Goal: Check status: Check status

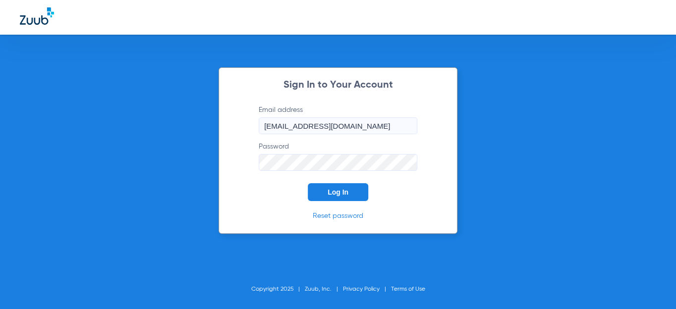
click at [332, 191] on span "Log In" at bounding box center [337, 192] width 21 height 8
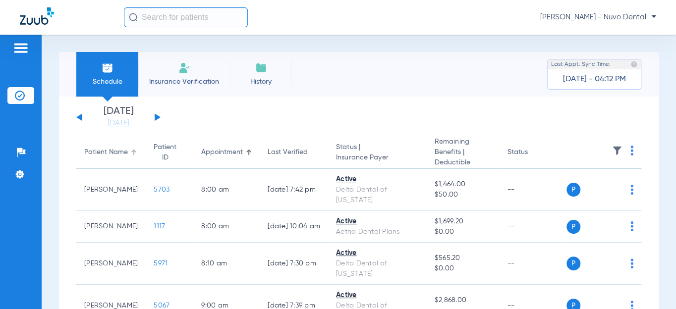
click at [104, 157] on div "Patient Name" at bounding box center [106, 152] width 44 height 10
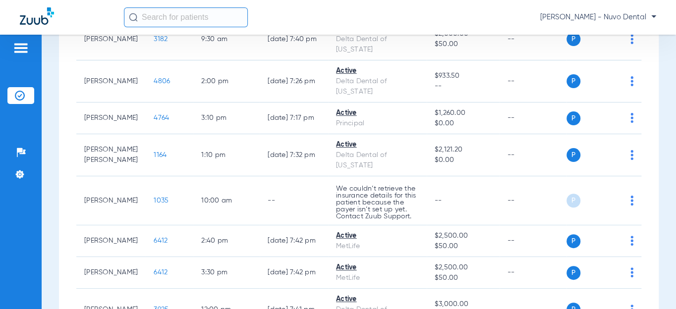
scroll to position [315, 0]
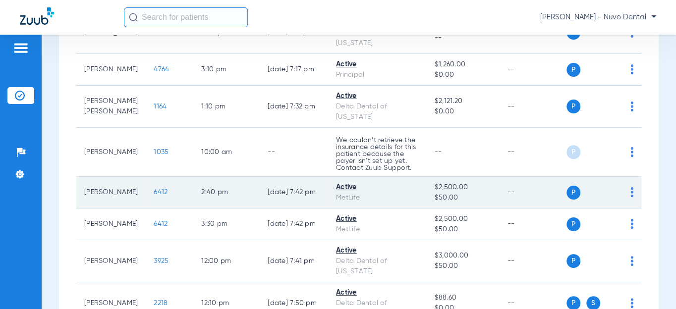
click at [154, 193] on span "6412" at bounding box center [161, 192] width 14 height 7
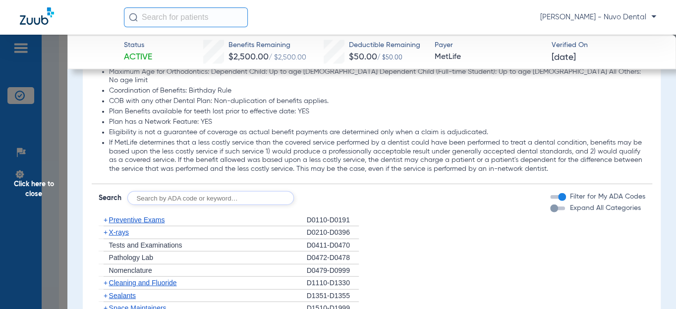
scroll to position [1125, 0]
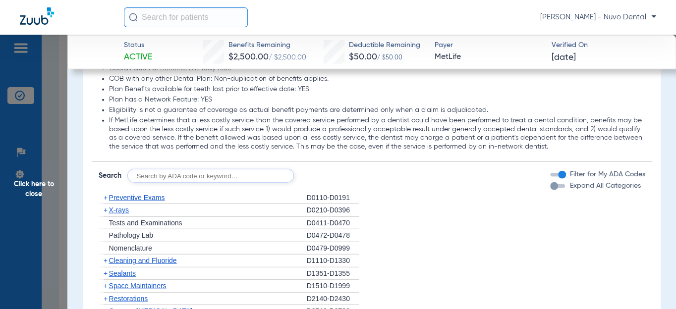
click at [156, 169] on input "text" at bounding box center [210, 176] width 166 height 14
type input "d2740, d2950, d8090, d4212, d3120"
click button "Search" at bounding box center [330, 176] width 39 height 14
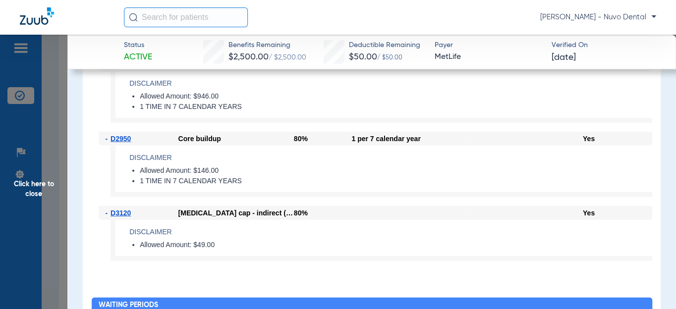
scroll to position [1204, 0]
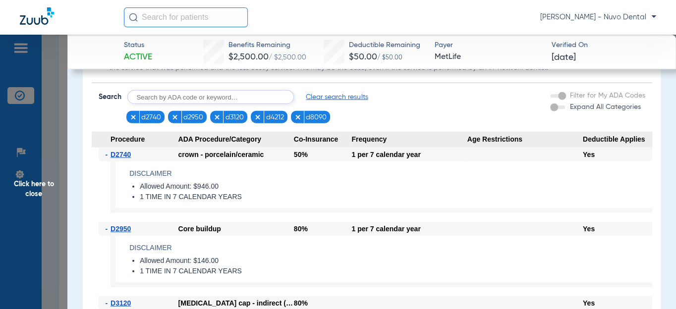
click at [199, 90] on input "text" at bounding box center [210, 97] width 166 height 14
type input "d9944"
click button "Search" at bounding box center [330, 97] width 39 height 14
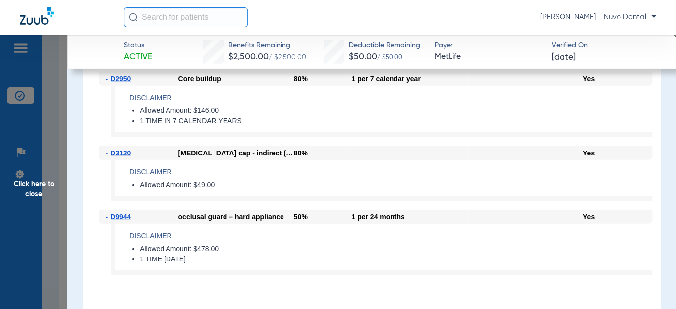
scroll to position [1384, 0]
